Goal: Entertainment & Leisure: Consume media (video, audio)

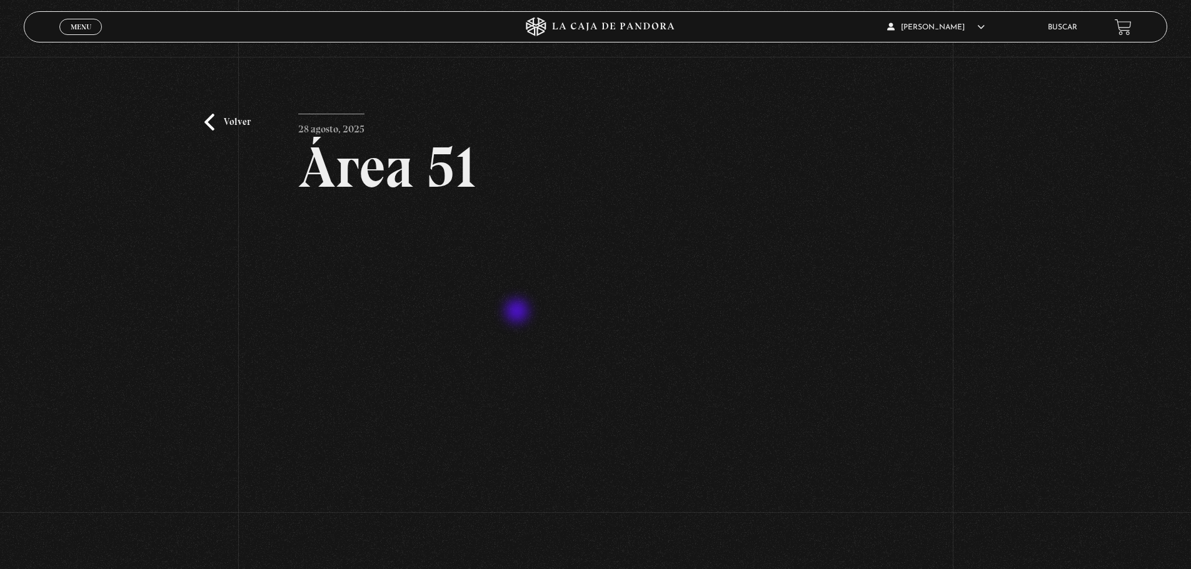
scroll to position [94, 0]
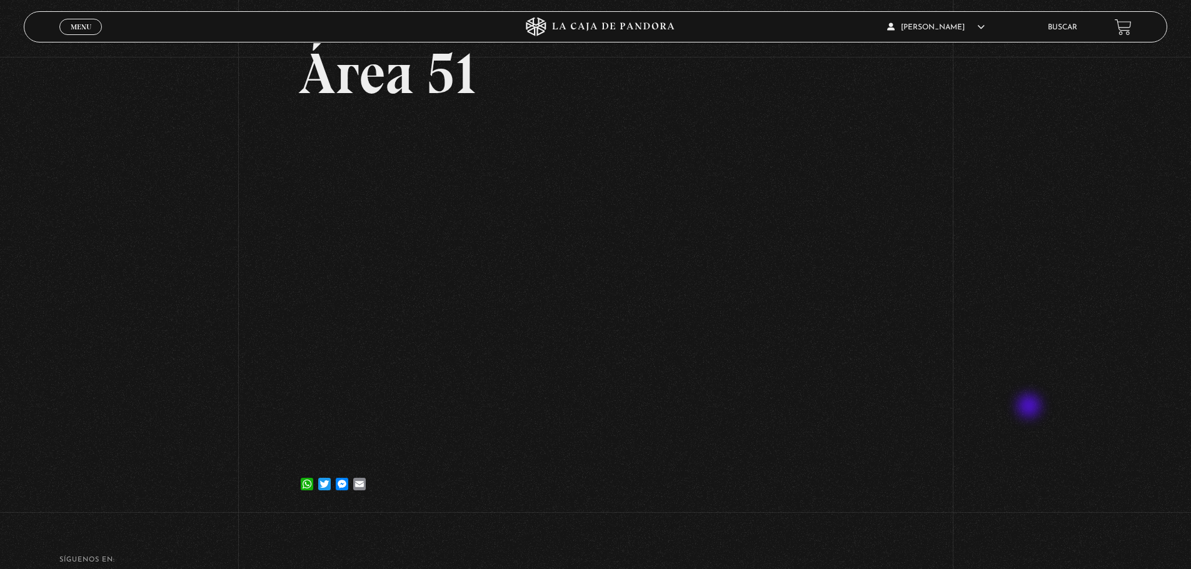
click at [1030, 407] on div "Volver 28 agosto, 2025 Área 51 WhatsApp Twitter Messenger Email" at bounding box center [595, 238] width 1191 height 550
click at [1023, 209] on div "Volver 28 agosto, 2025 Área 51 WhatsApp Twitter Messenger Email" at bounding box center [595, 238] width 1191 height 550
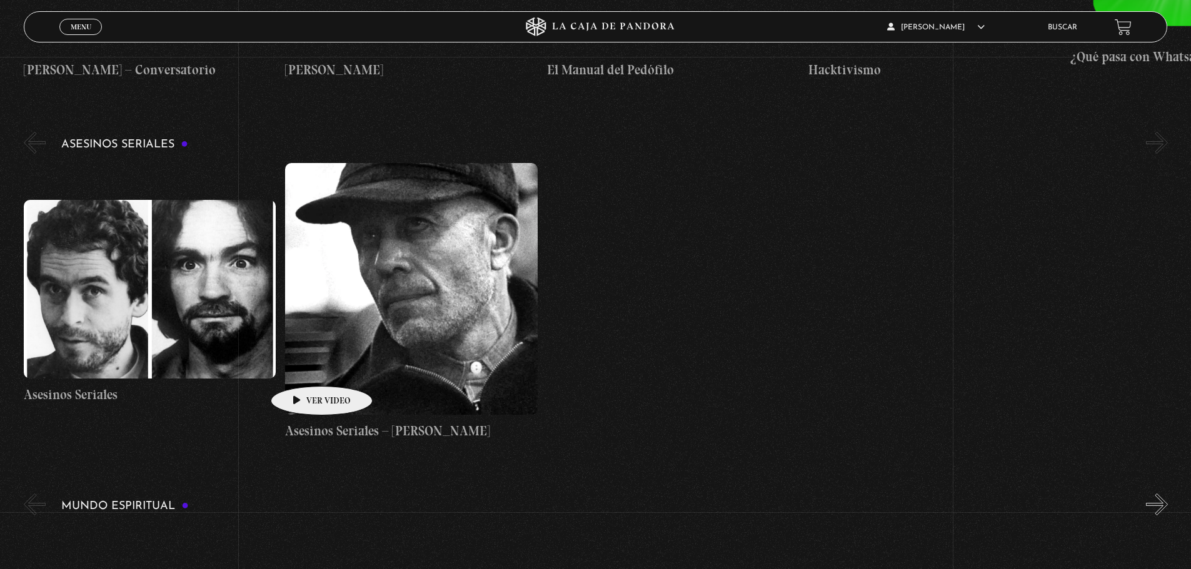
scroll to position [3975, 0]
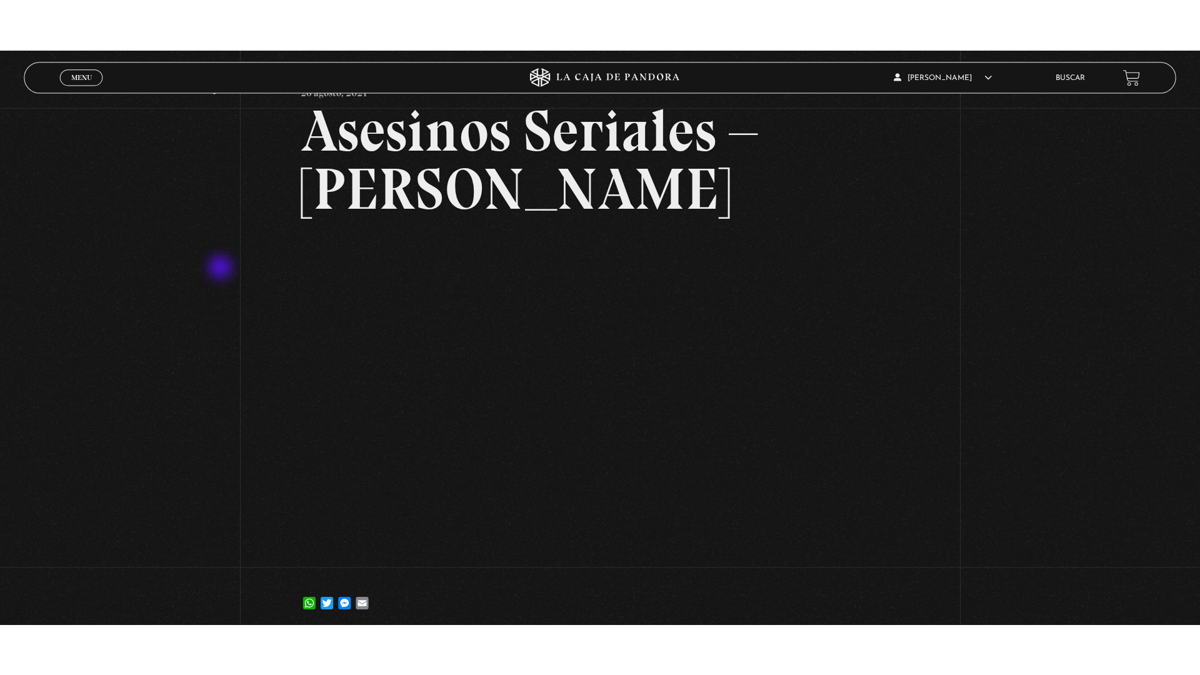
scroll to position [87, 0]
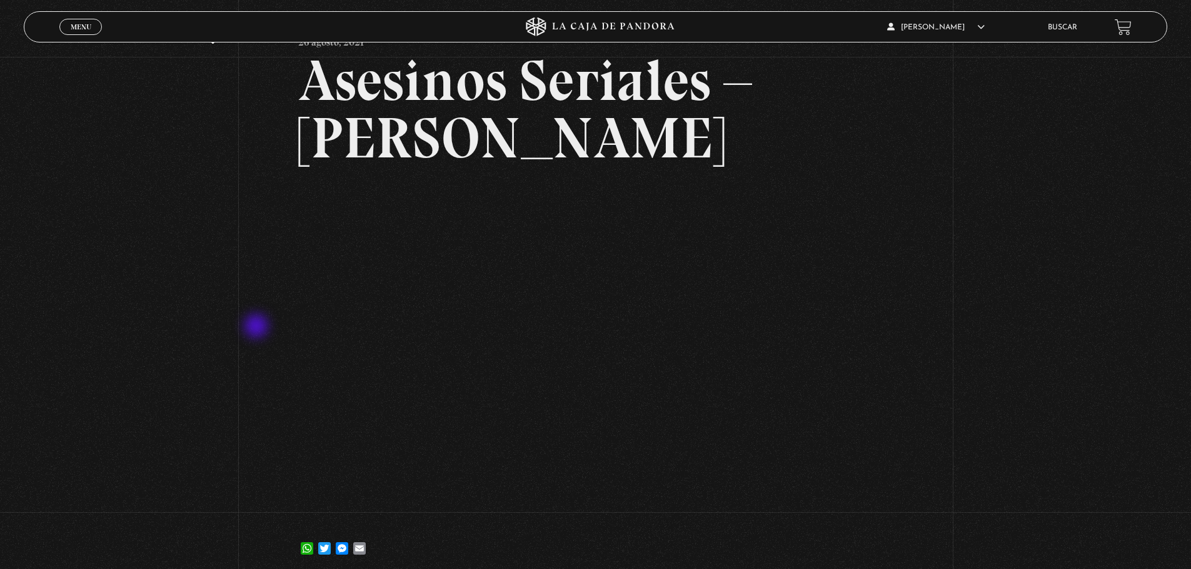
click at [257, 327] on div "Volver [DATE] Asesinos Seriales – [PERSON_NAME] WhatsApp Twitter Messenger Email" at bounding box center [595, 273] width 1191 height 607
